Goal: Information Seeking & Learning: Learn about a topic

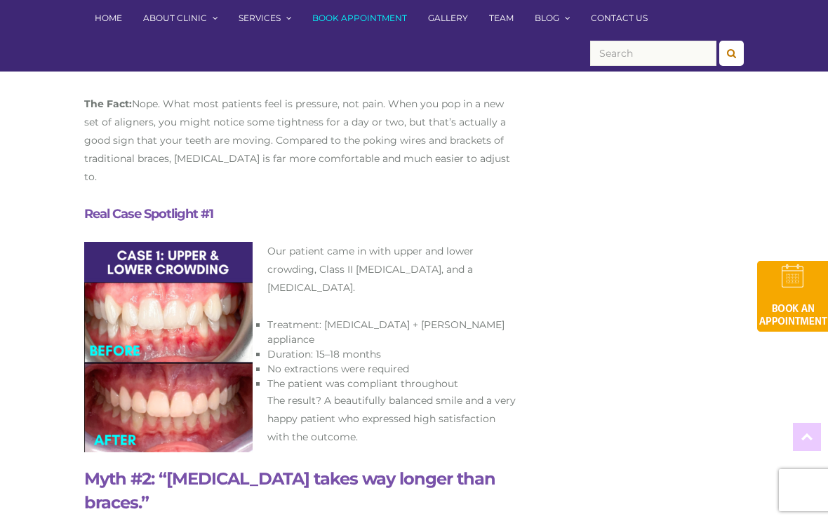
scroll to position [922, 0]
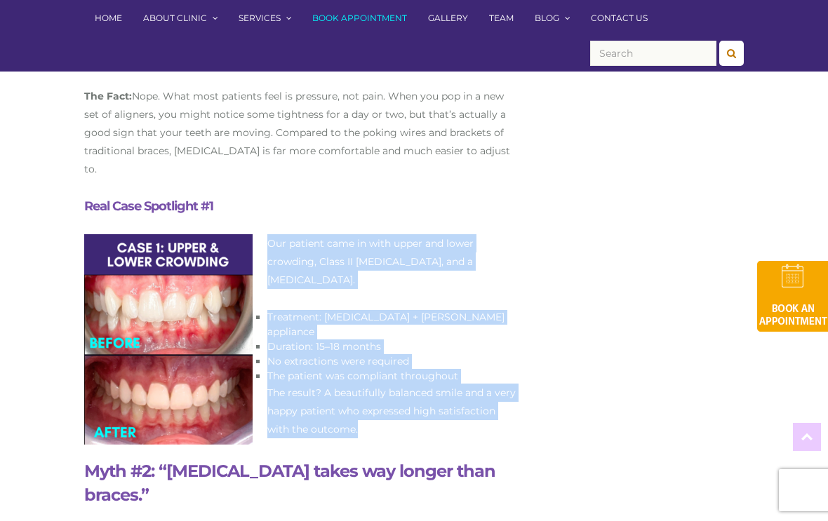
drag, startPoint x: 267, startPoint y: 223, endPoint x: 398, endPoint y: 376, distance: 202.0
copy div "Our patient came in with upper and lower crowding, Class II [MEDICAL_DATA], and…"
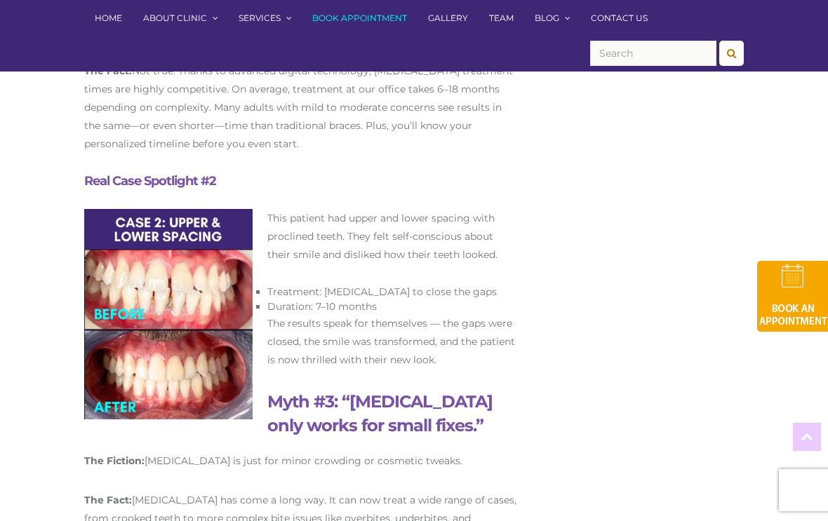
scroll to position [1422, 0]
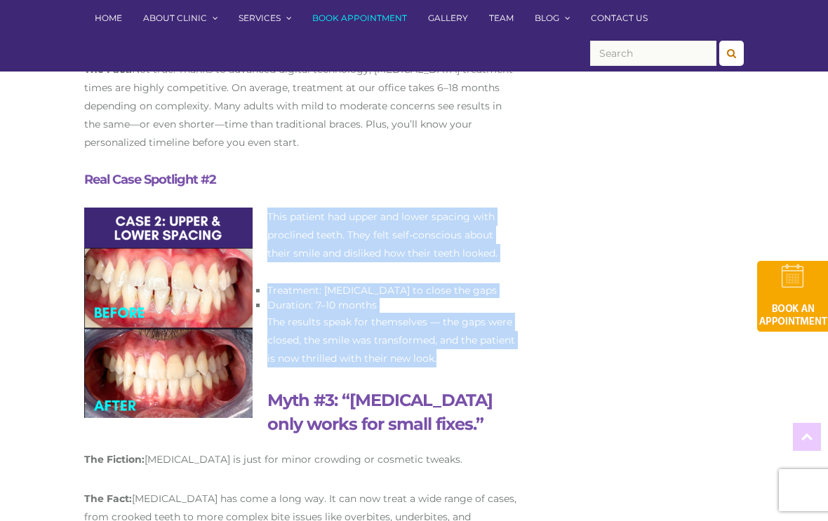
drag, startPoint x: 269, startPoint y: 168, endPoint x: 445, endPoint y: 307, distance: 224.2
copy div "This patient had upper and lower spacing with proclined teeth. They felt self-c…"
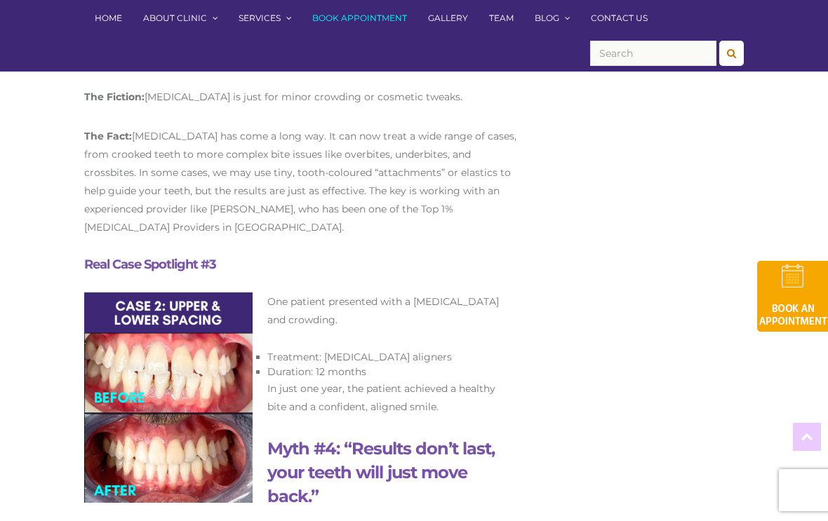
scroll to position [1793, 0]
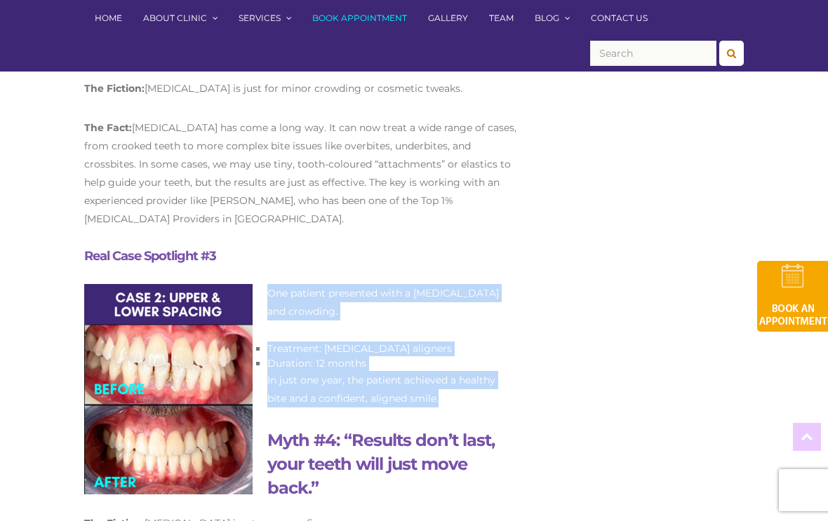
drag, startPoint x: 268, startPoint y: 241, endPoint x: 448, endPoint y: 354, distance: 211.8
click at [448, 354] on div "Ever looked in the mirror or at a photo and thought, “If only my smile were a l…" at bounding box center [300, 232] width 433 height 2491
copy div "One patient presented with a crossbite and crowding. Treatment: Invisalign alig…"
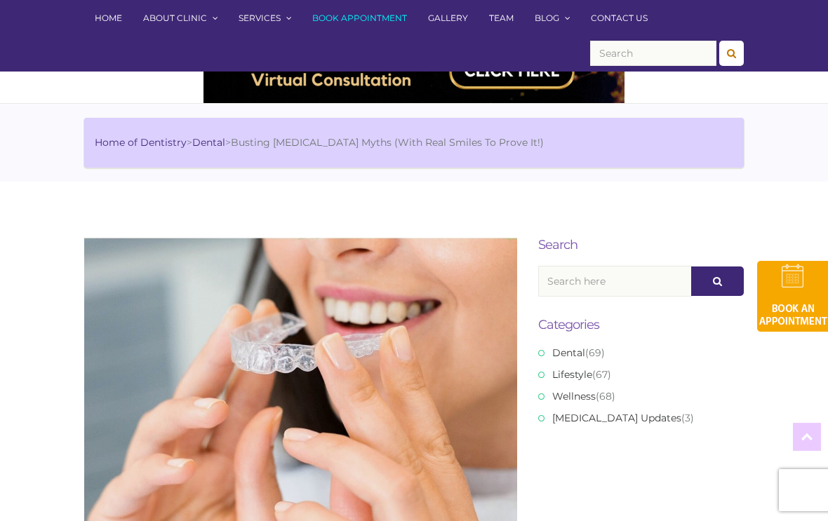
scroll to position [0, 0]
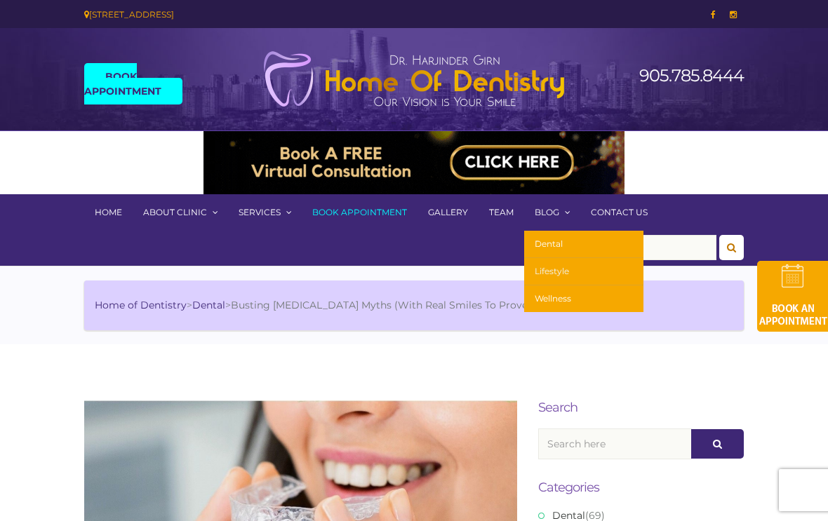
click at [554, 271] on link "Lifestyle" at bounding box center [583, 271] width 119 height 27
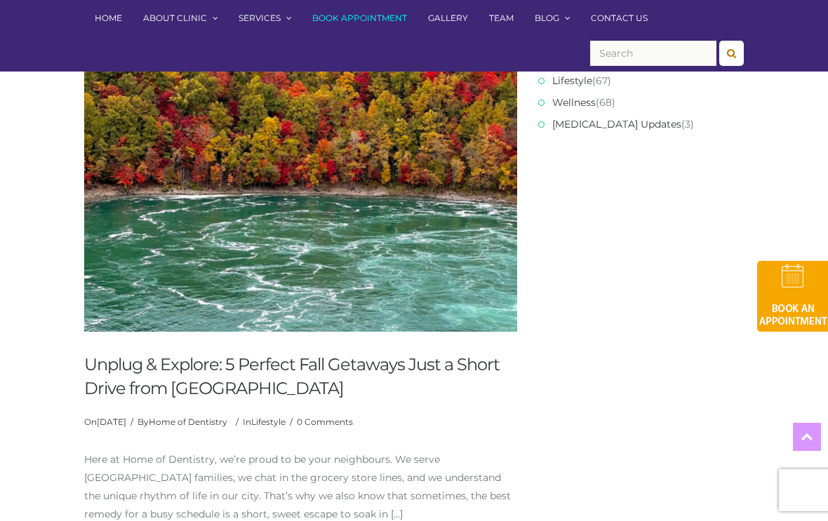
scroll to position [478, 0]
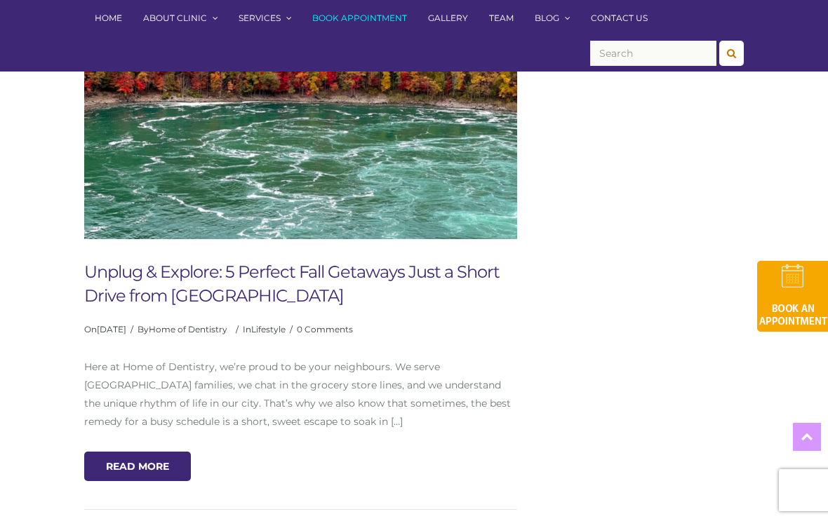
click at [273, 280] on link "Unplug & Explore: 5 Perfect Fall Getaways Just a Short Drive from Mississauga" at bounding box center [291, 284] width 415 height 44
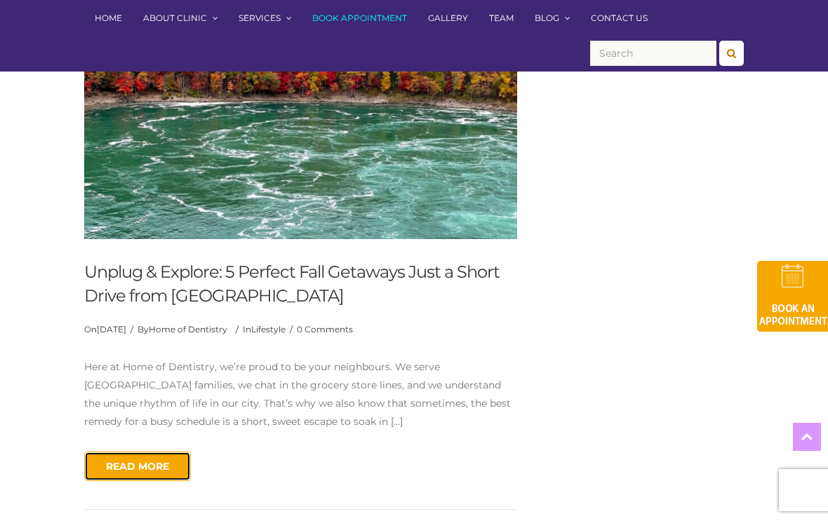
click at [142, 467] on link "Read More" at bounding box center [137, 466] width 107 height 29
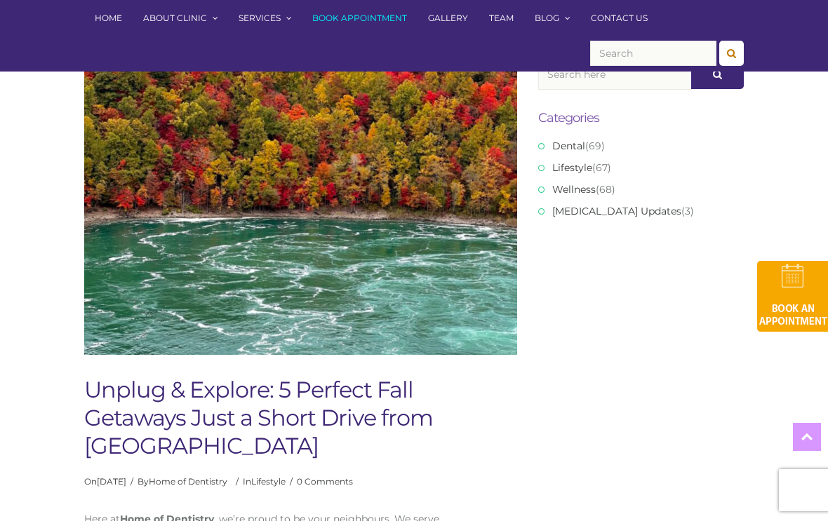
scroll to position [299, 0]
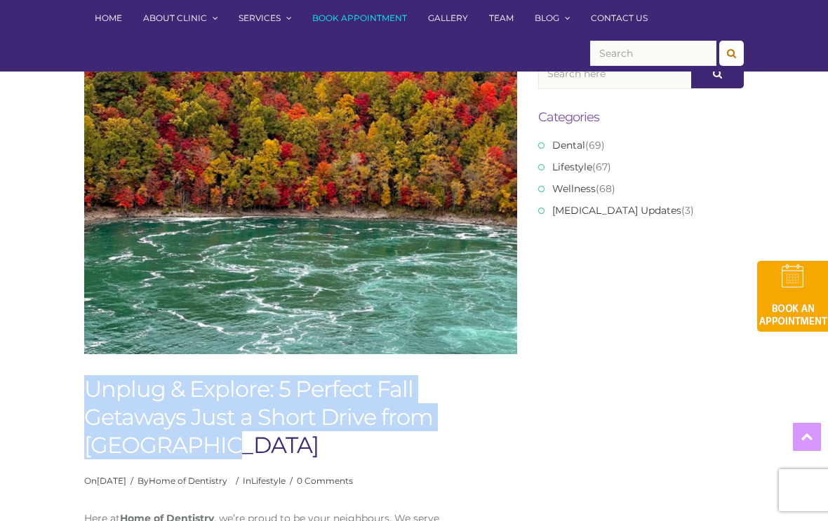
drag, startPoint x: 212, startPoint y: 450, endPoint x: 71, endPoint y: 399, distance: 149.8
copy h1 "Unplug & Explore: 5 Perfect Fall Getaways Just a Short Drive from [GEOGRAPHIC_D…"
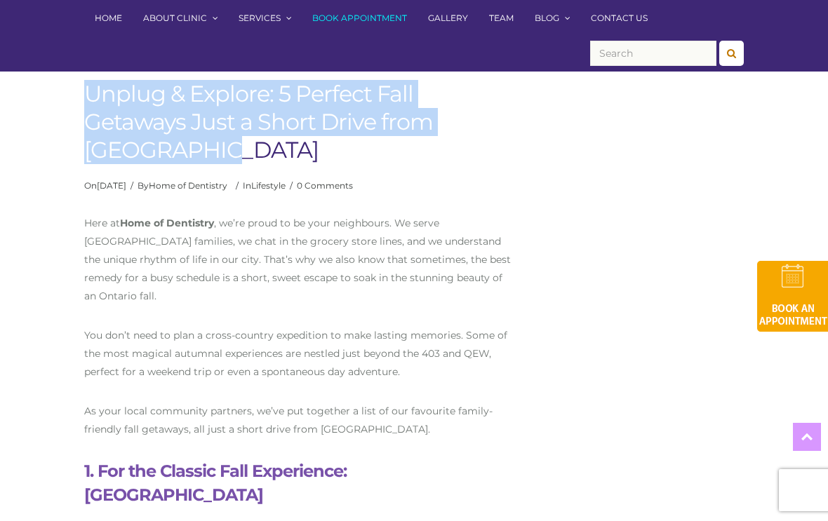
scroll to position [601, 0]
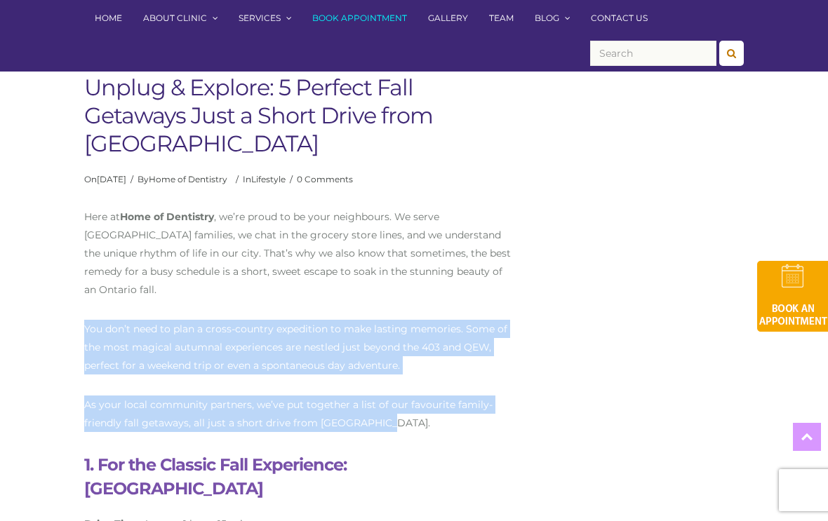
drag, startPoint x: 393, startPoint y: 408, endPoint x: 75, endPoint y: 312, distance: 331.8
copy div "You don’t need to plan a cross-country expedition to make lasting memories. Som…"
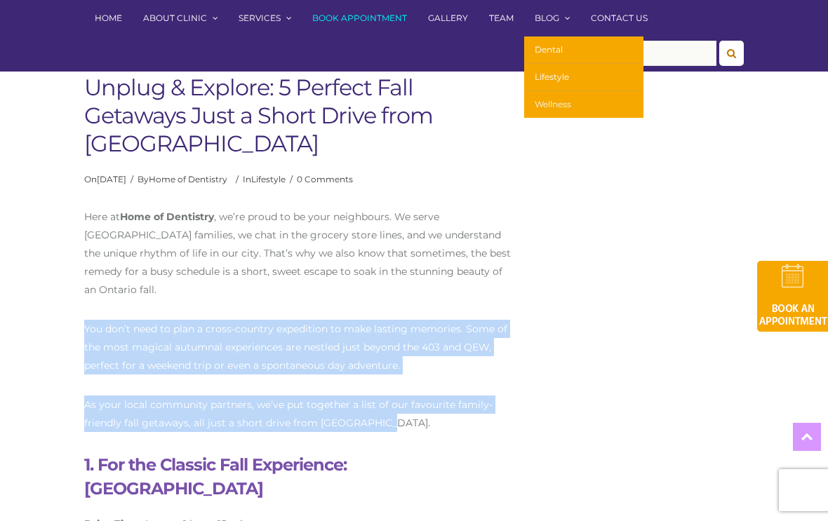
click at [555, 107] on link "Wellness" at bounding box center [583, 104] width 119 height 27
